Goal: Transaction & Acquisition: Obtain resource

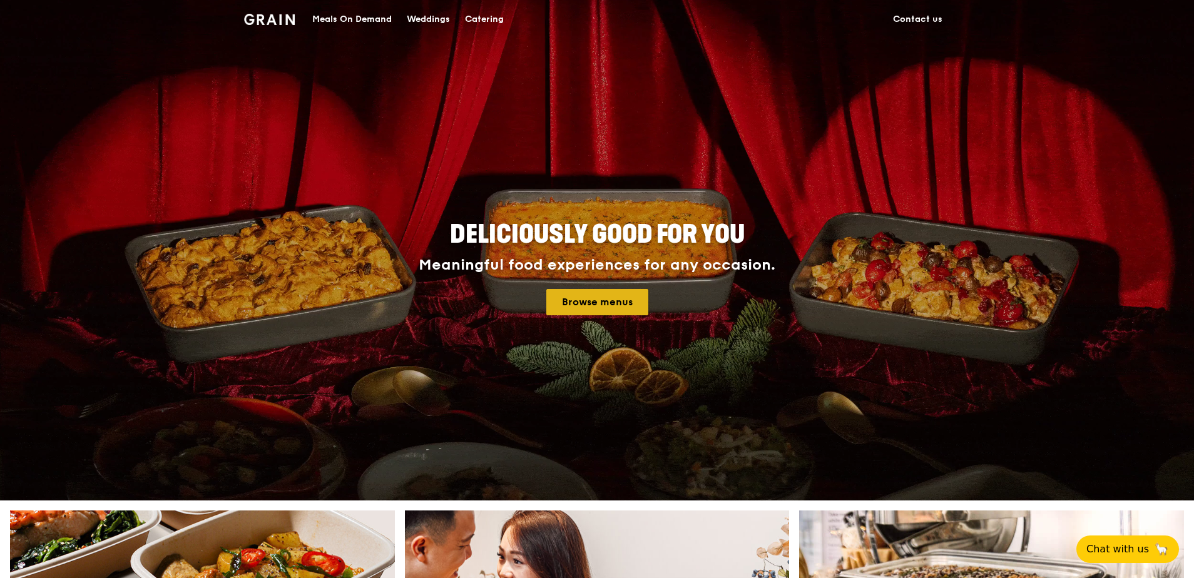
click at [592, 297] on link "Browse menus" at bounding box center [597, 302] width 102 height 26
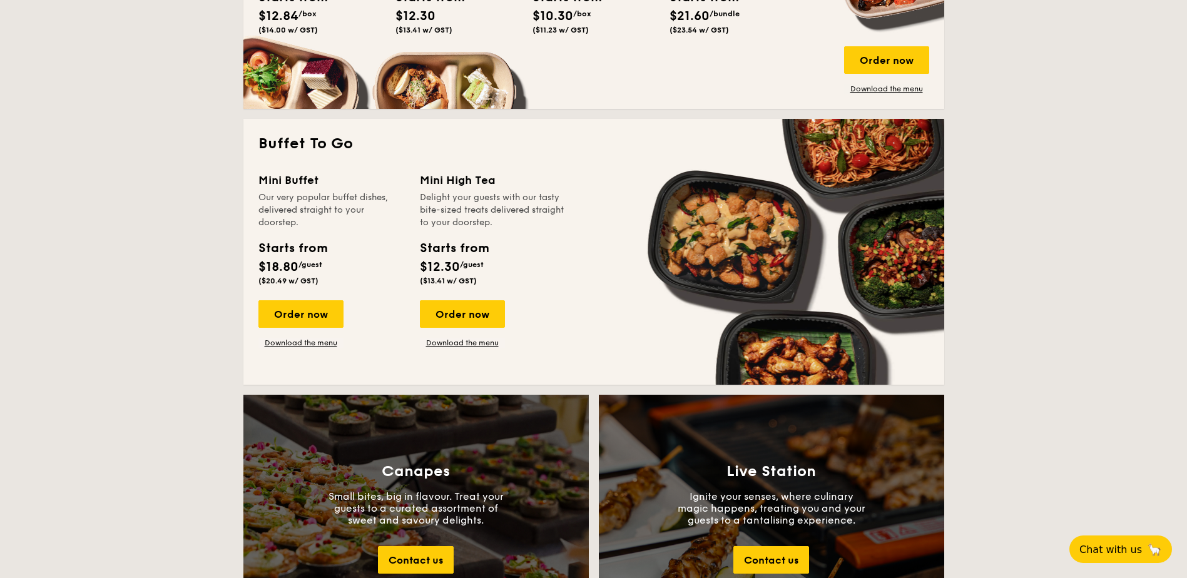
scroll to position [751, 0]
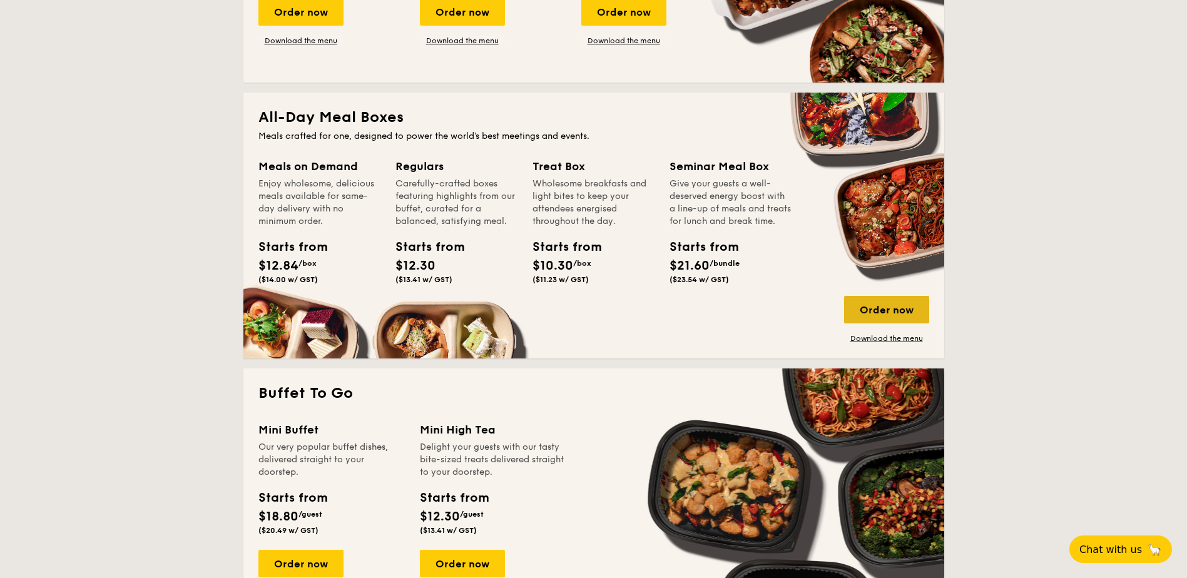
click at [889, 318] on div "Order now" at bounding box center [886, 310] width 85 height 28
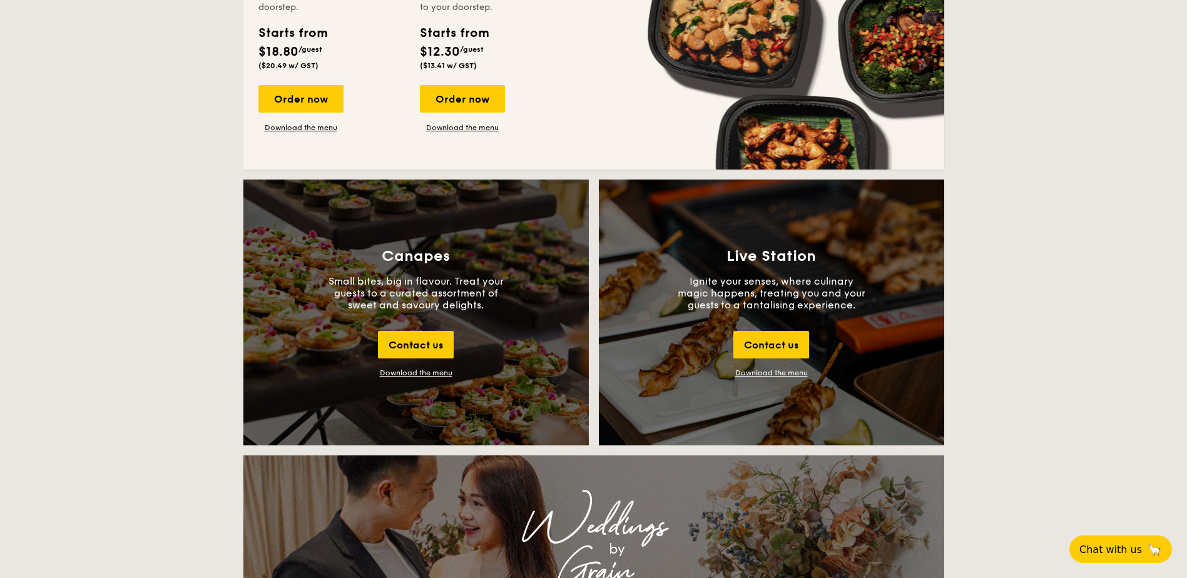
scroll to position [804, 0]
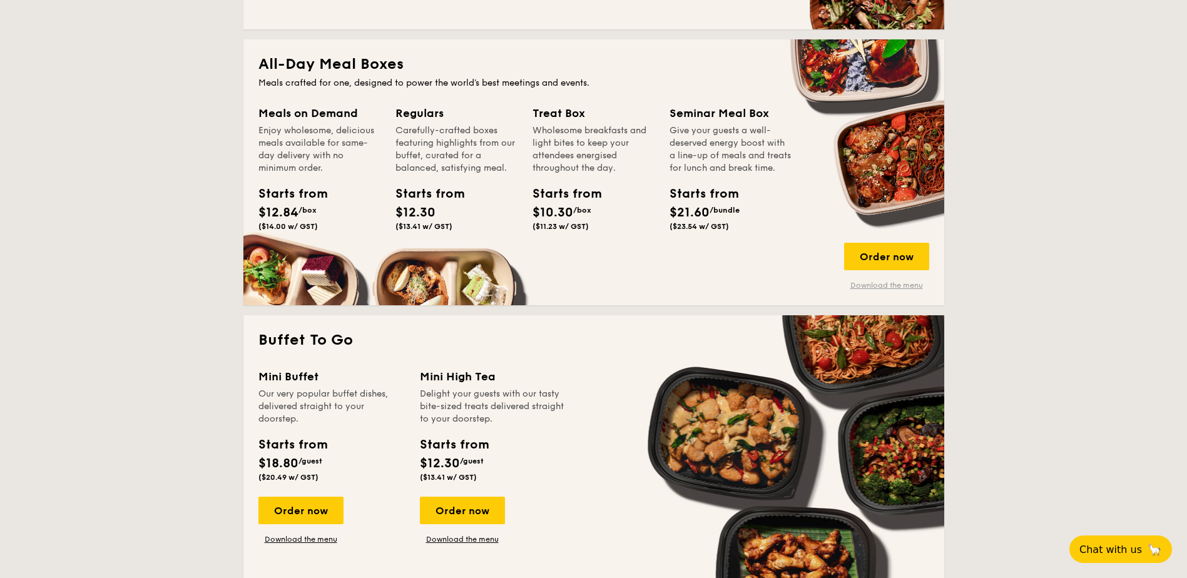
click at [891, 288] on link "Download the menu" at bounding box center [886, 285] width 85 height 10
